Goal: Task Accomplishment & Management: Manage account settings

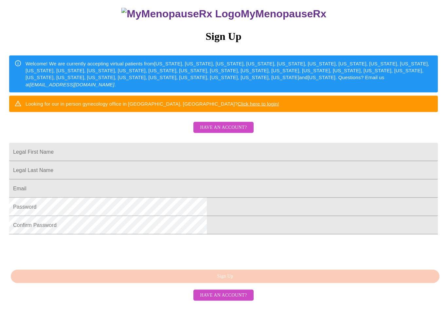
scroll to position [95, 0]
click at [237, 300] on span "Have an account?" at bounding box center [223, 296] width 47 height 8
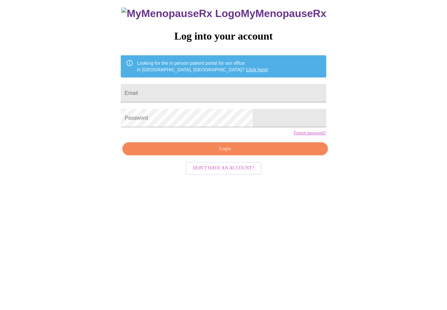
scroll to position [6, 0]
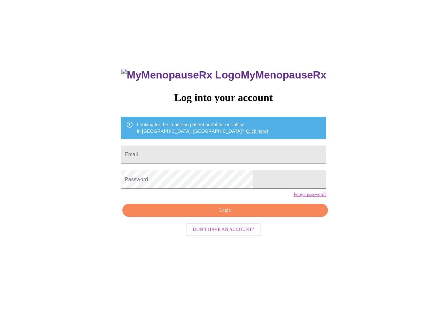
click at [215, 156] on input "Email" at bounding box center [224, 155] width 206 height 18
type input "blackluv757@aol.com"
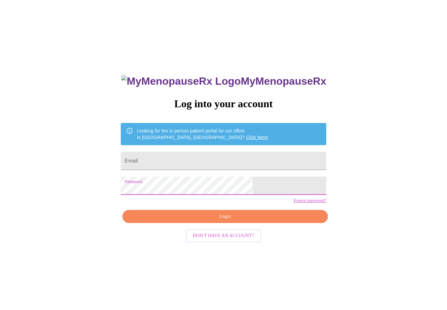
click at [192, 162] on input "Email" at bounding box center [224, 161] width 206 height 18
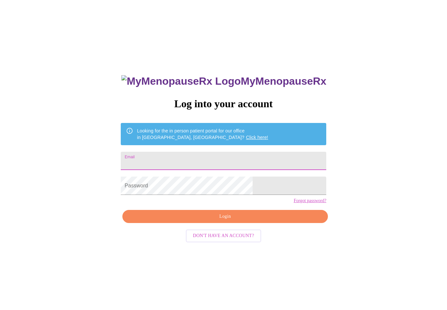
click at [211, 163] on input "Email" at bounding box center [224, 161] width 206 height 18
type input "blackluv757@aol.com"
click at [221, 224] on button "Login" at bounding box center [225, 216] width 206 height 13
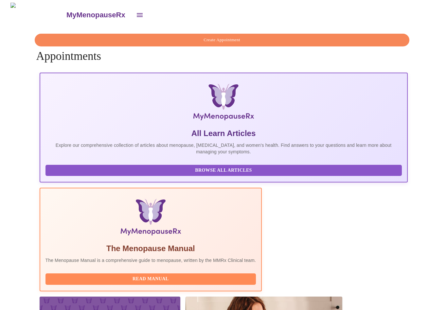
click at [93, 177] on button "Browse All Articles" at bounding box center [224, 170] width 357 height 11
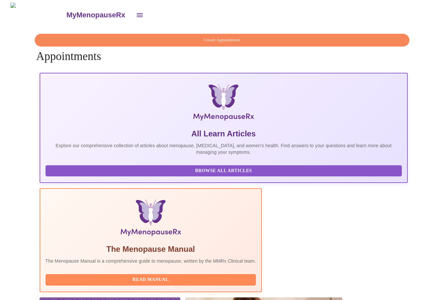
click at [136, 11] on icon "open drawer" at bounding box center [140, 15] width 8 height 8
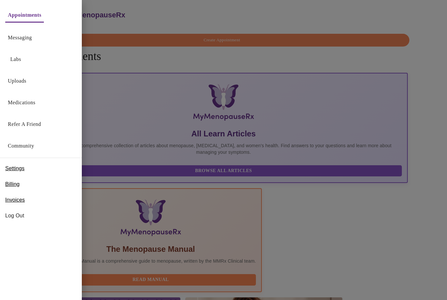
click at [25, 215] on span "Log Out" at bounding box center [40, 216] width 71 height 8
